Goal: Find specific page/section: Locate a particular part of the current website

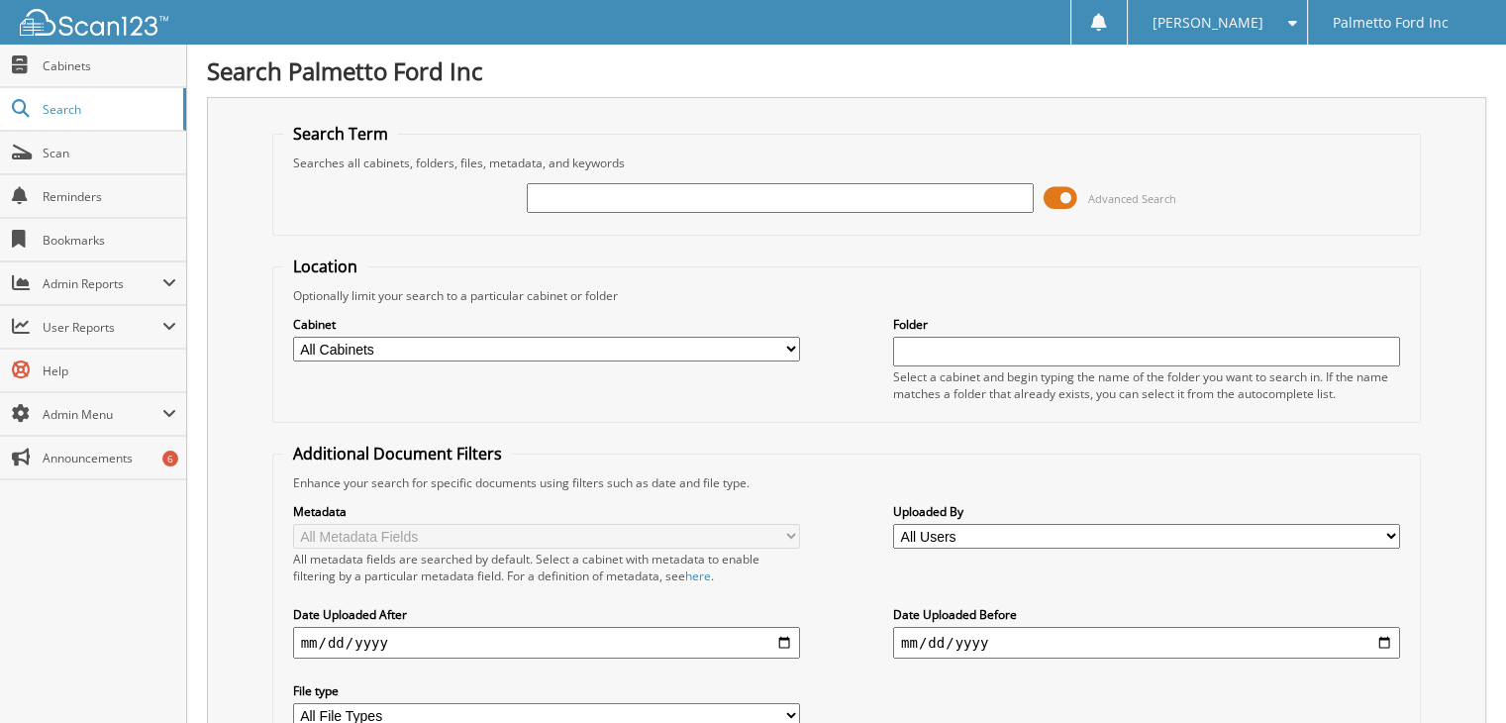
click at [610, 203] on input "text" at bounding box center [780, 198] width 507 height 30
type input "d3836"
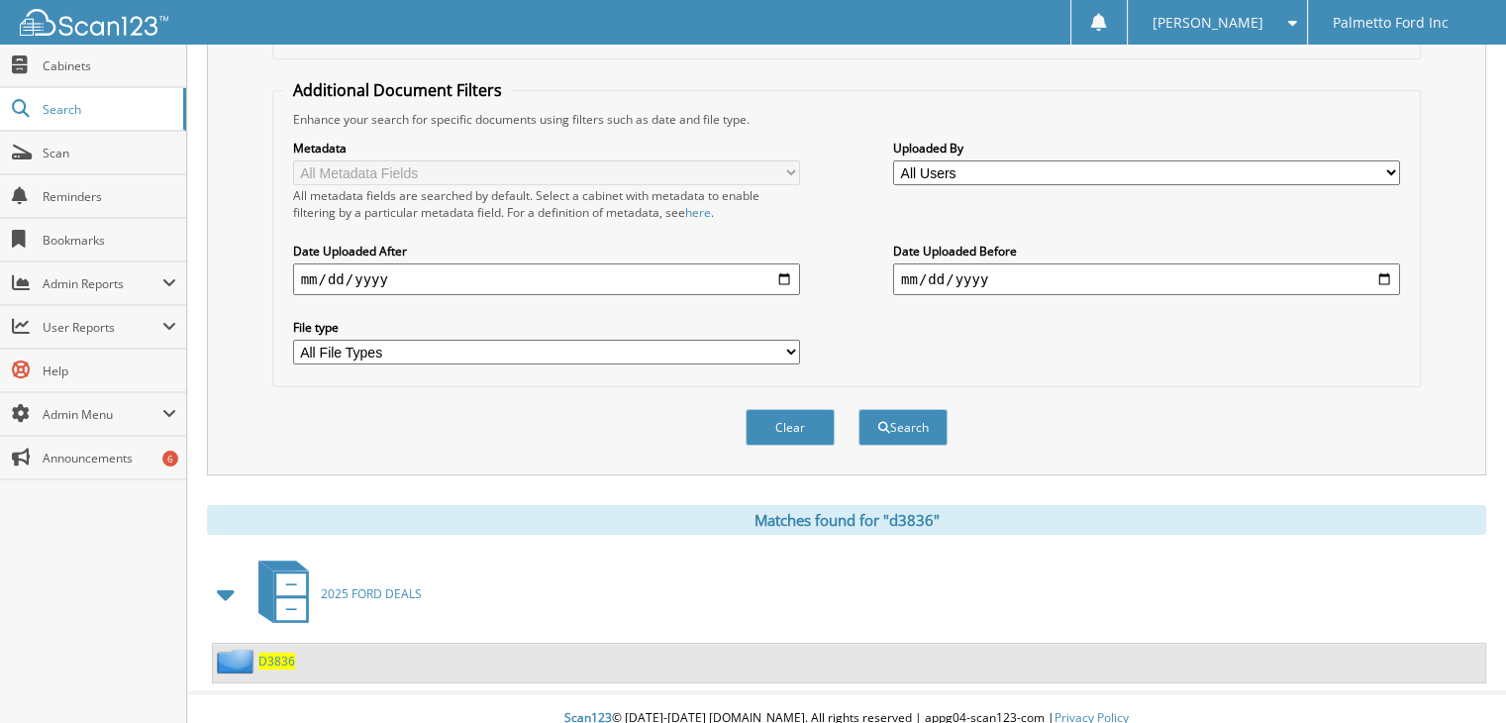
scroll to position [364, 0]
click at [284, 651] on span "D3836" at bounding box center [276, 659] width 37 height 17
